Goal: Task Accomplishment & Management: Manage account settings

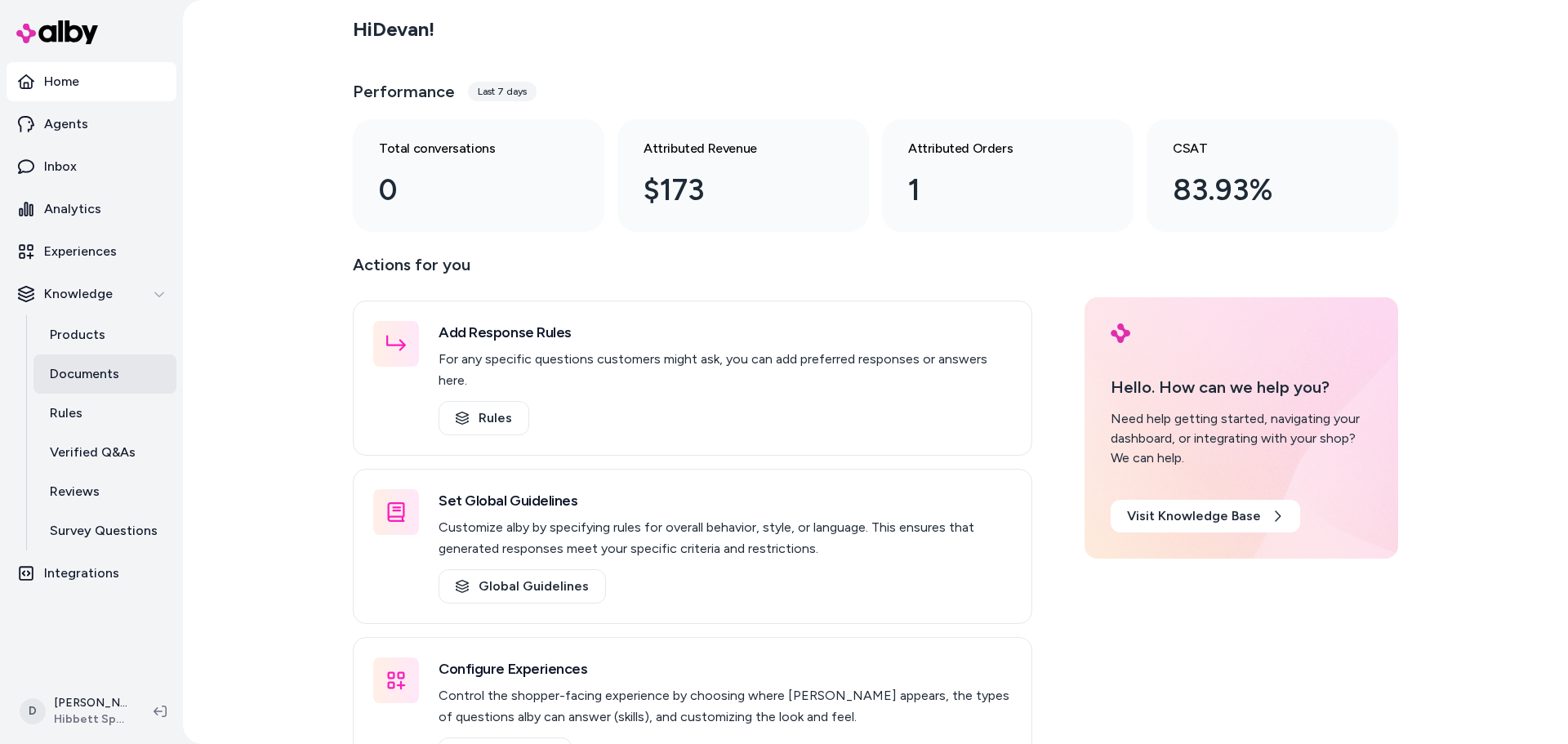
click at [97, 375] on p "Documents" at bounding box center [84, 374] width 69 height 19
click at [106, 370] on p "Documents" at bounding box center [84, 374] width 69 height 19
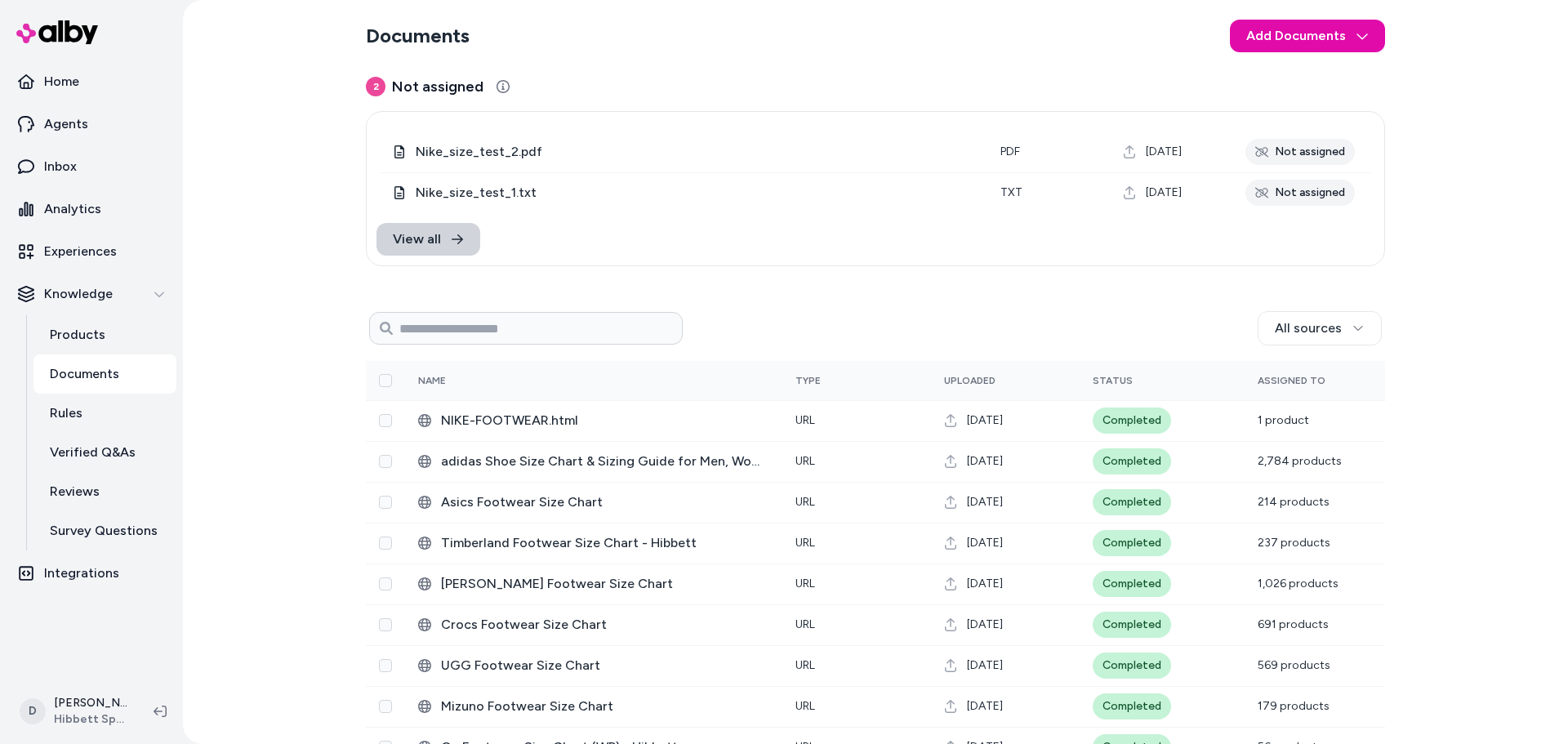
click at [440, 237] on link "View all" at bounding box center [428, 239] width 104 height 33
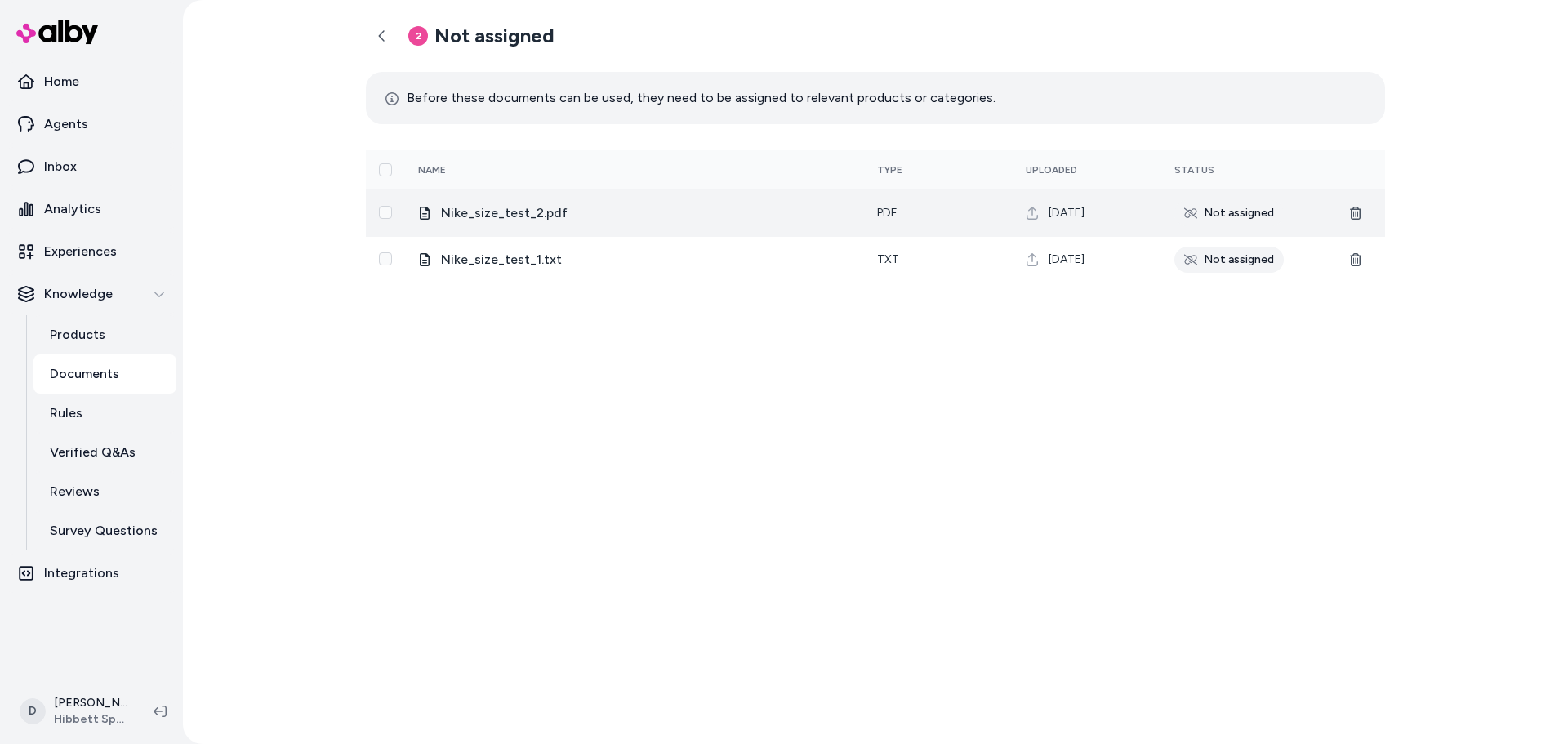
click at [388, 211] on button "Select row" at bounding box center [385, 212] width 13 height 13
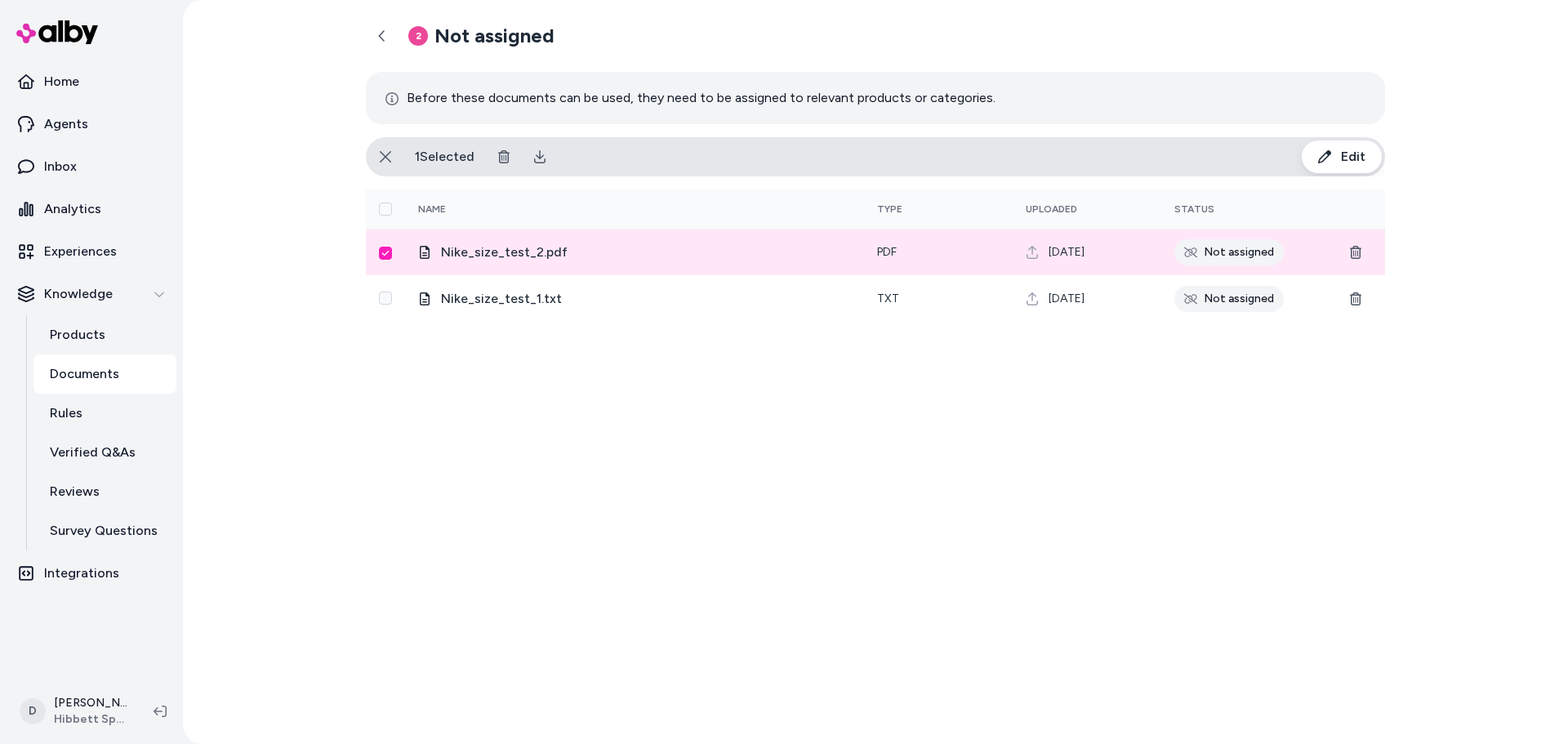
click at [390, 264] on td at bounding box center [385, 251] width 39 height 46
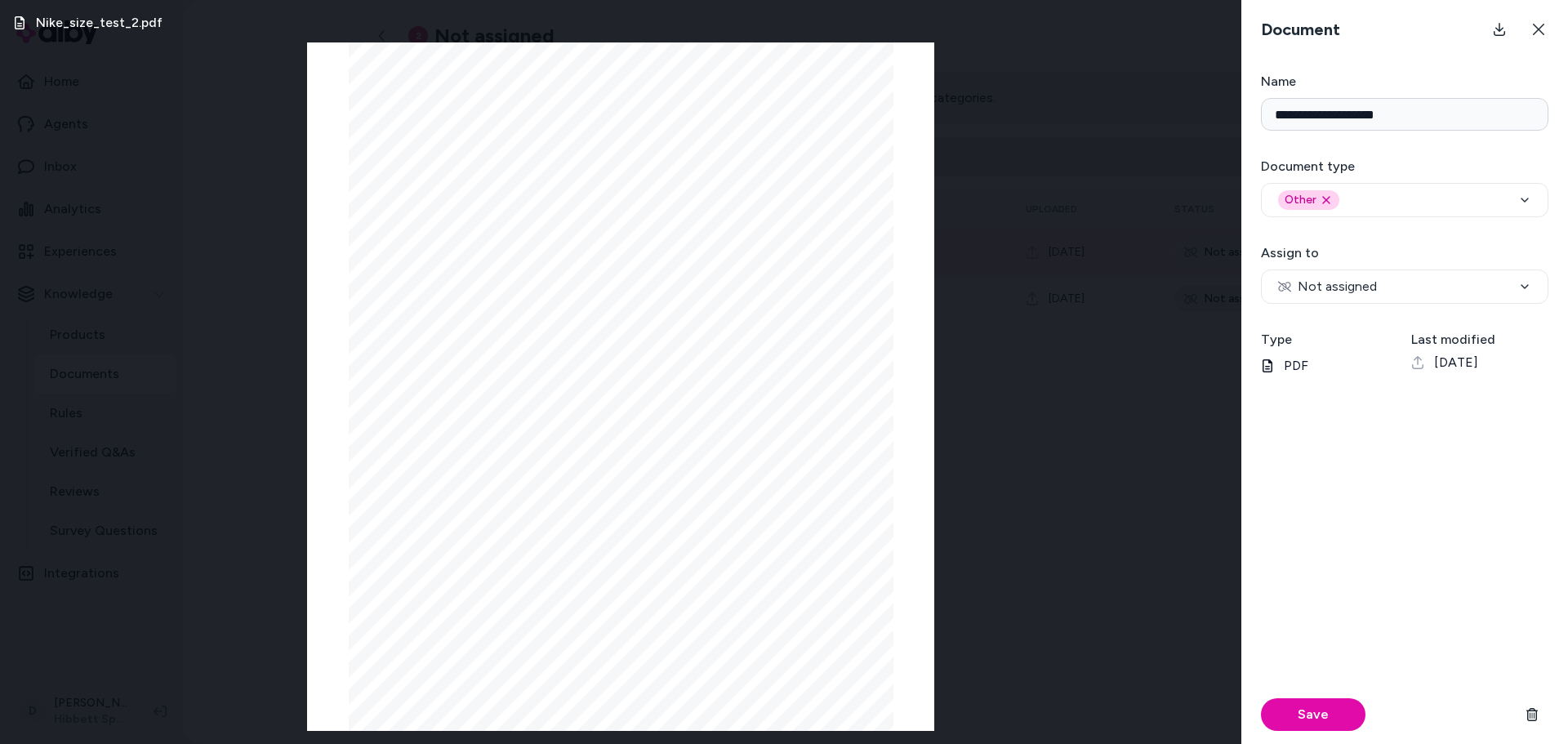
click at [1540, 40] on button at bounding box center [1538, 29] width 33 height 33
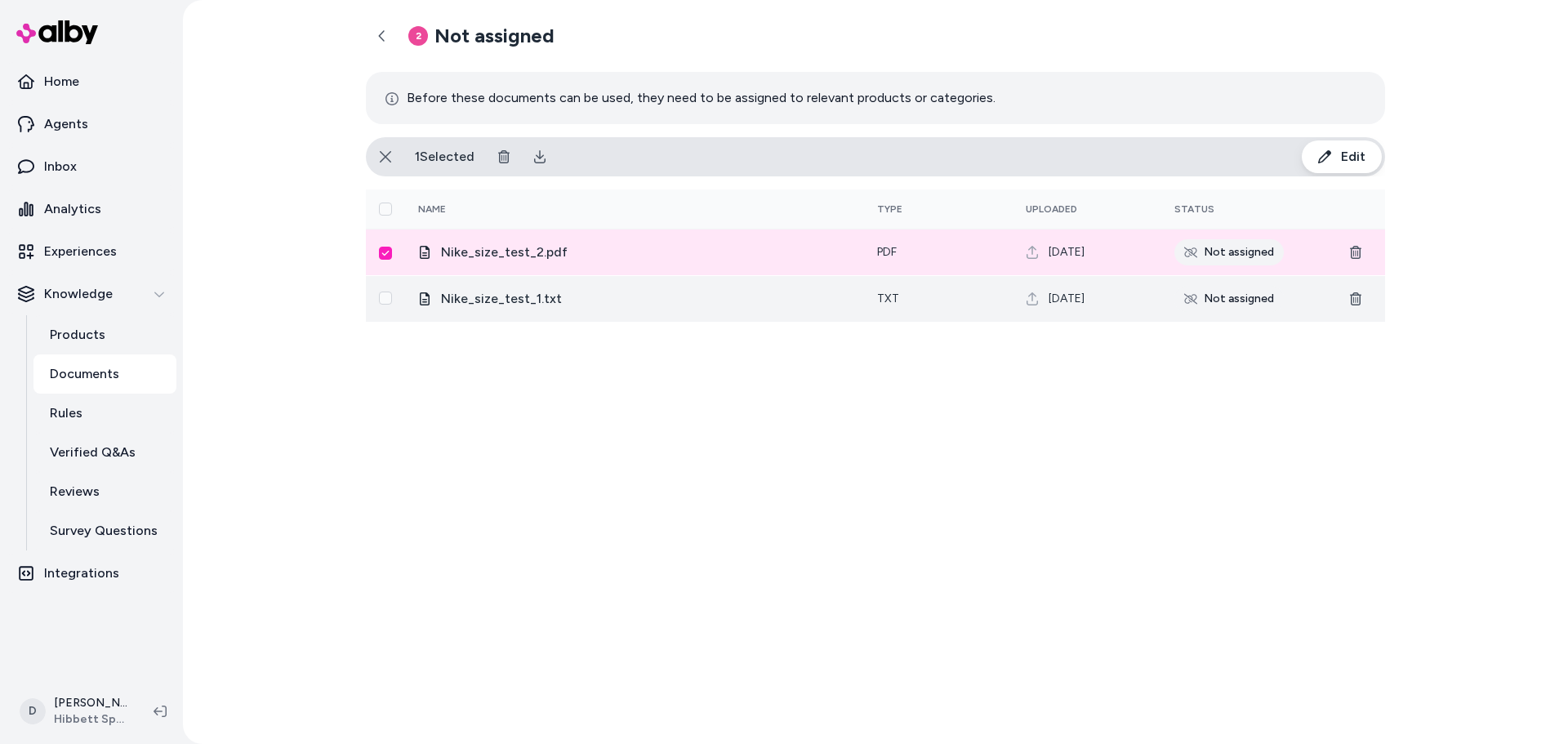
click at [391, 303] on button "Select row" at bounding box center [385, 298] width 13 height 13
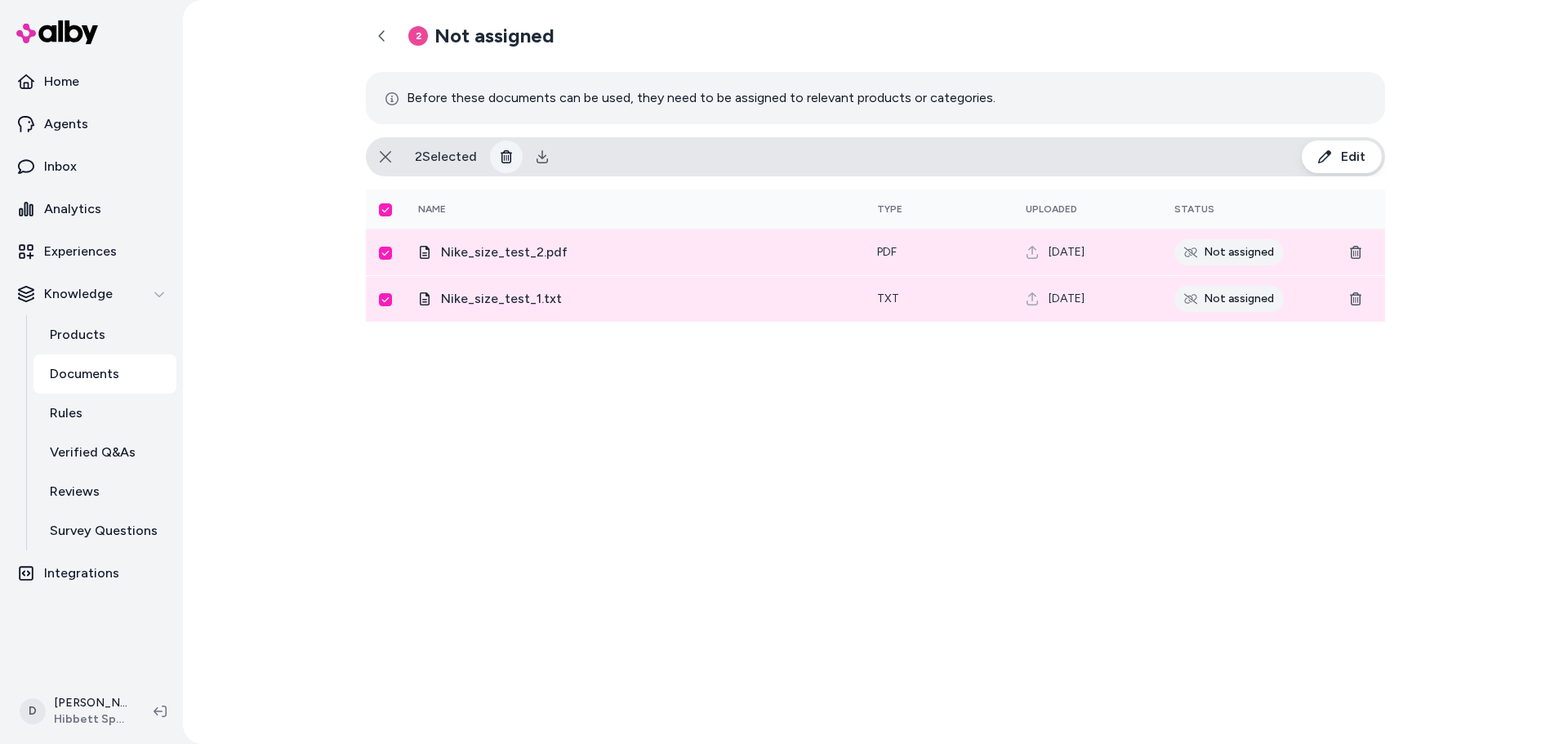
click at [511, 144] on button at bounding box center [506, 157] width 33 height 33
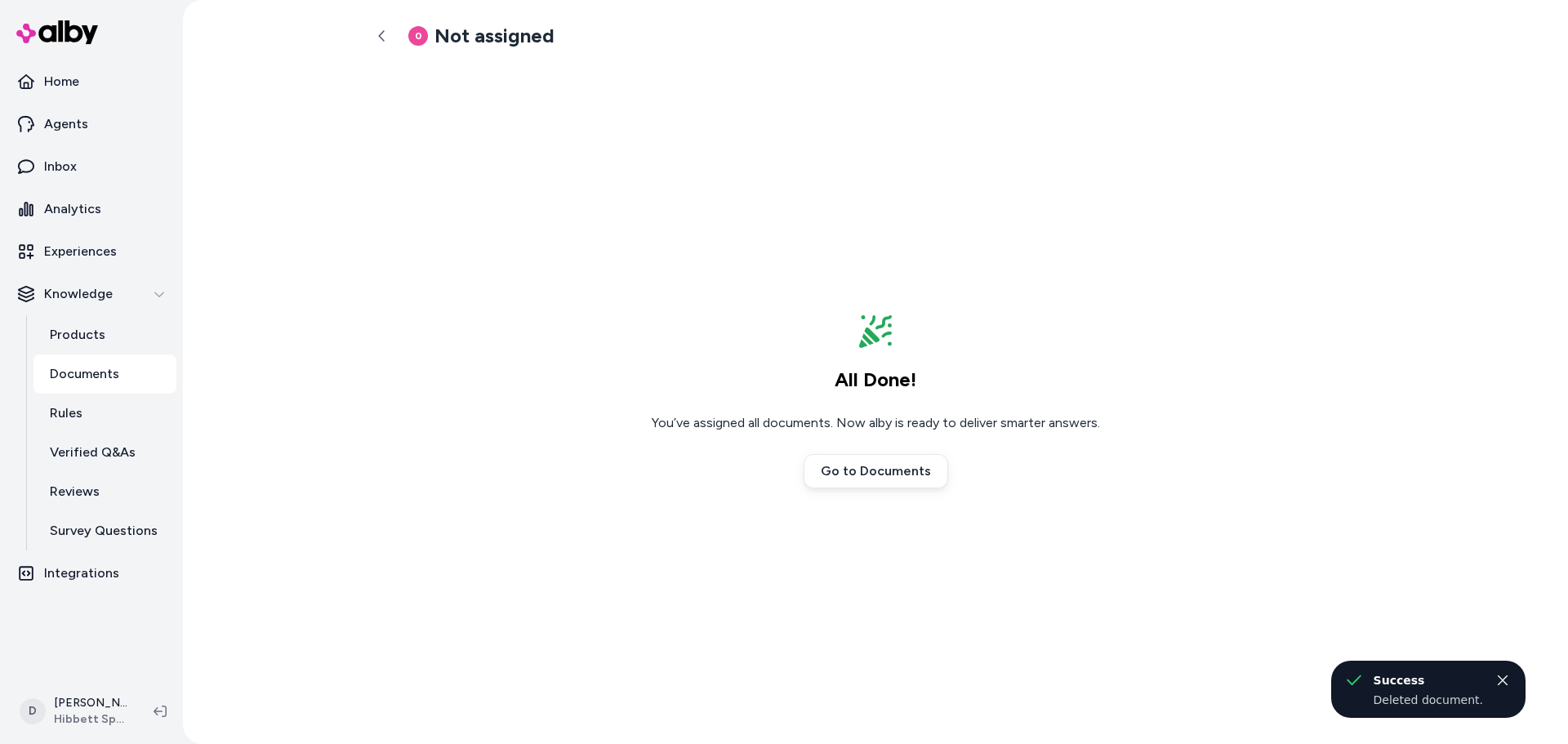
click at [85, 378] on p "Documents" at bounding box center [84, 374] width 69 height 19
click at [373, 31] on link at bounding box center [382, 35] width 33 height 33
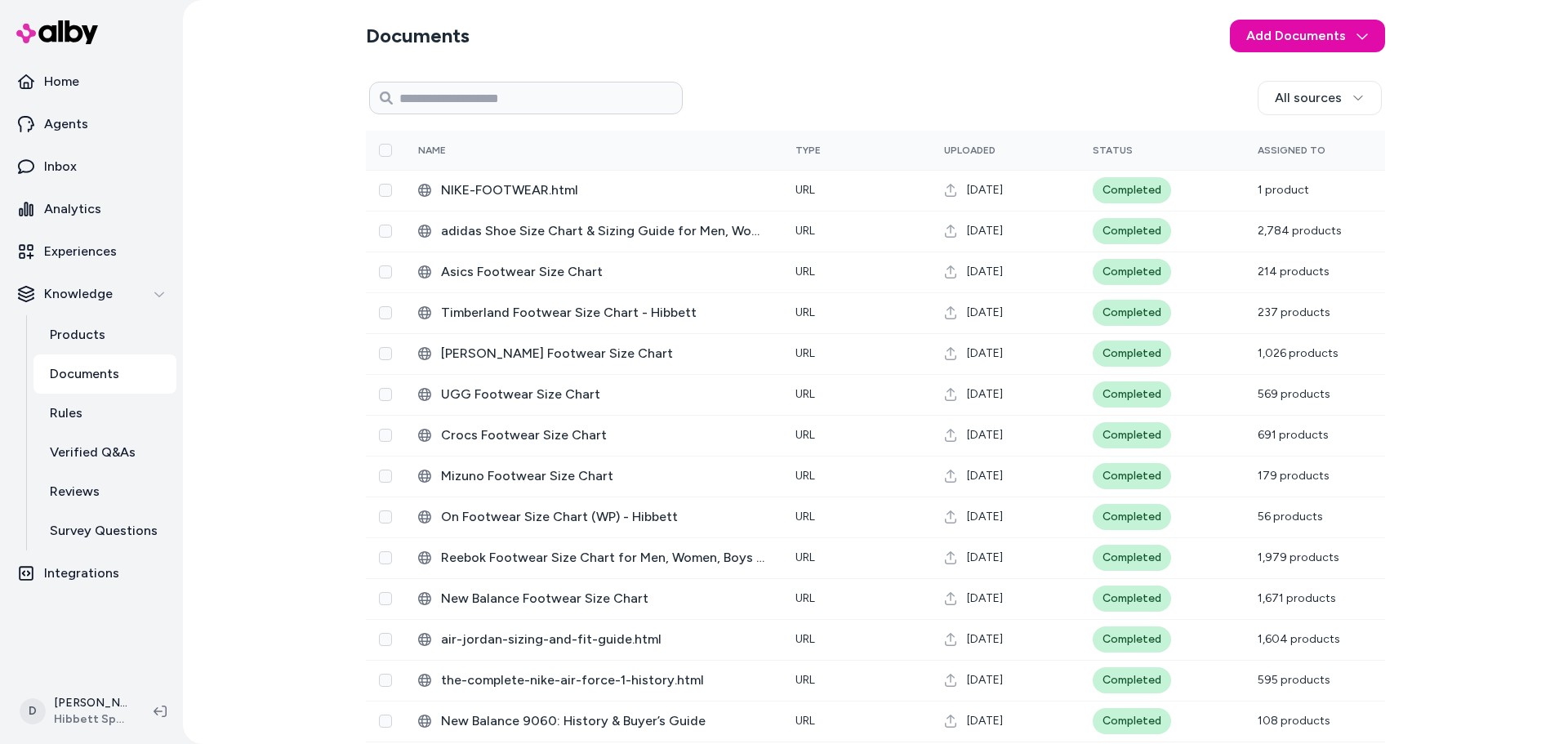
click at [827, 31] on section "Documents Add Documents" at bounding box center [876, 35] width 1019 height 46
